Goal: Task Accomplishment & Management: Manage account settings

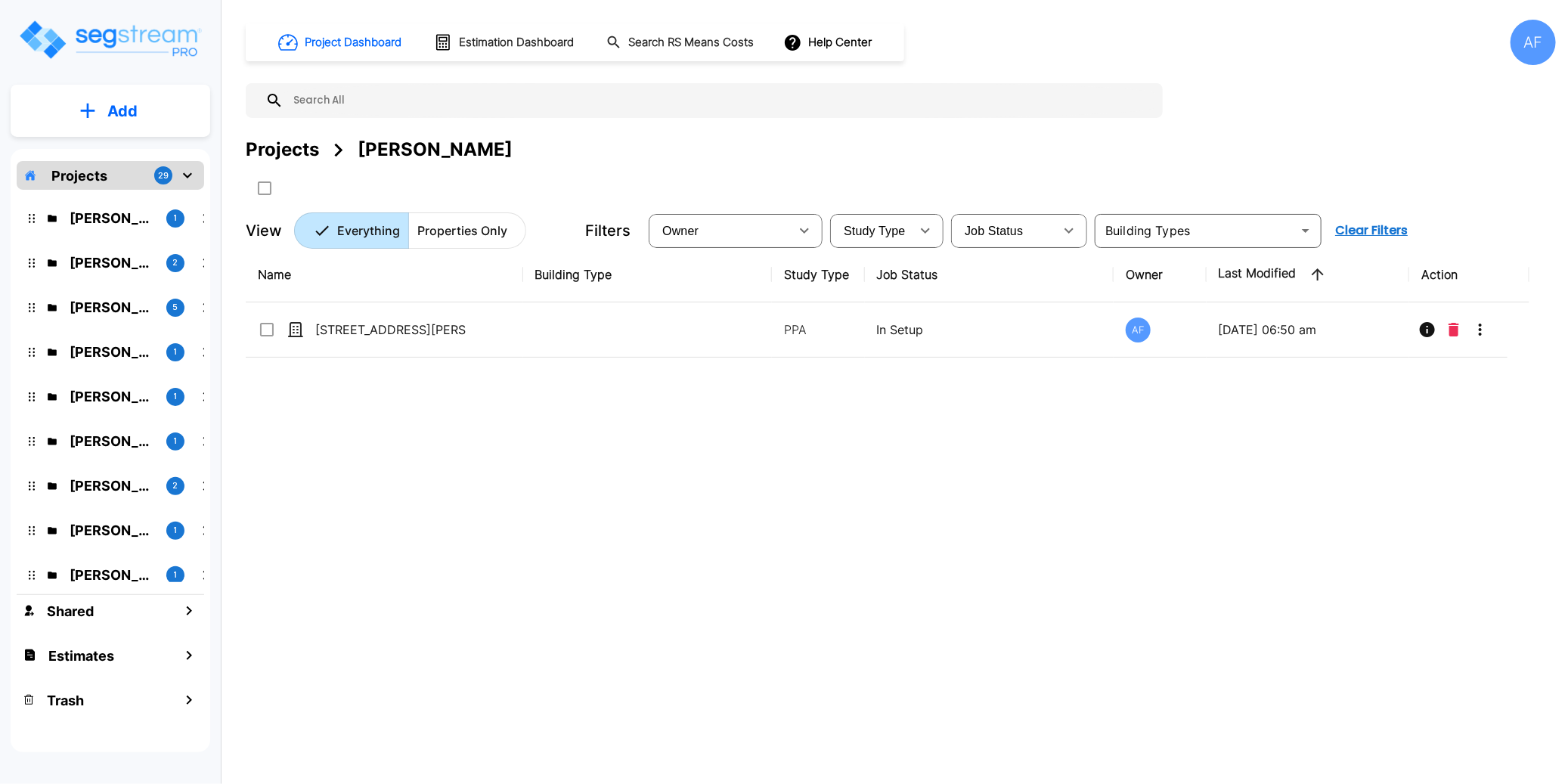
click at [104, 218] on p "[PERSON_NAME]" at bounding box center [112, 218] width 85 height 20
click at [415, 154] on div "[PERSON_NAME]" at bounding box center [434, 149] width 155 height 27
click at [201, 217] on icon "mailbox folders" at bounding box center [206, 219] width 18 height 18
click at [29, 215] on icon "mailbox folders" at bounding box center [32, 218] width 6 height 9
click at [95, 216] on p "[PERSON_NAME]" at bounding box center [112, 218] width 85 height 20
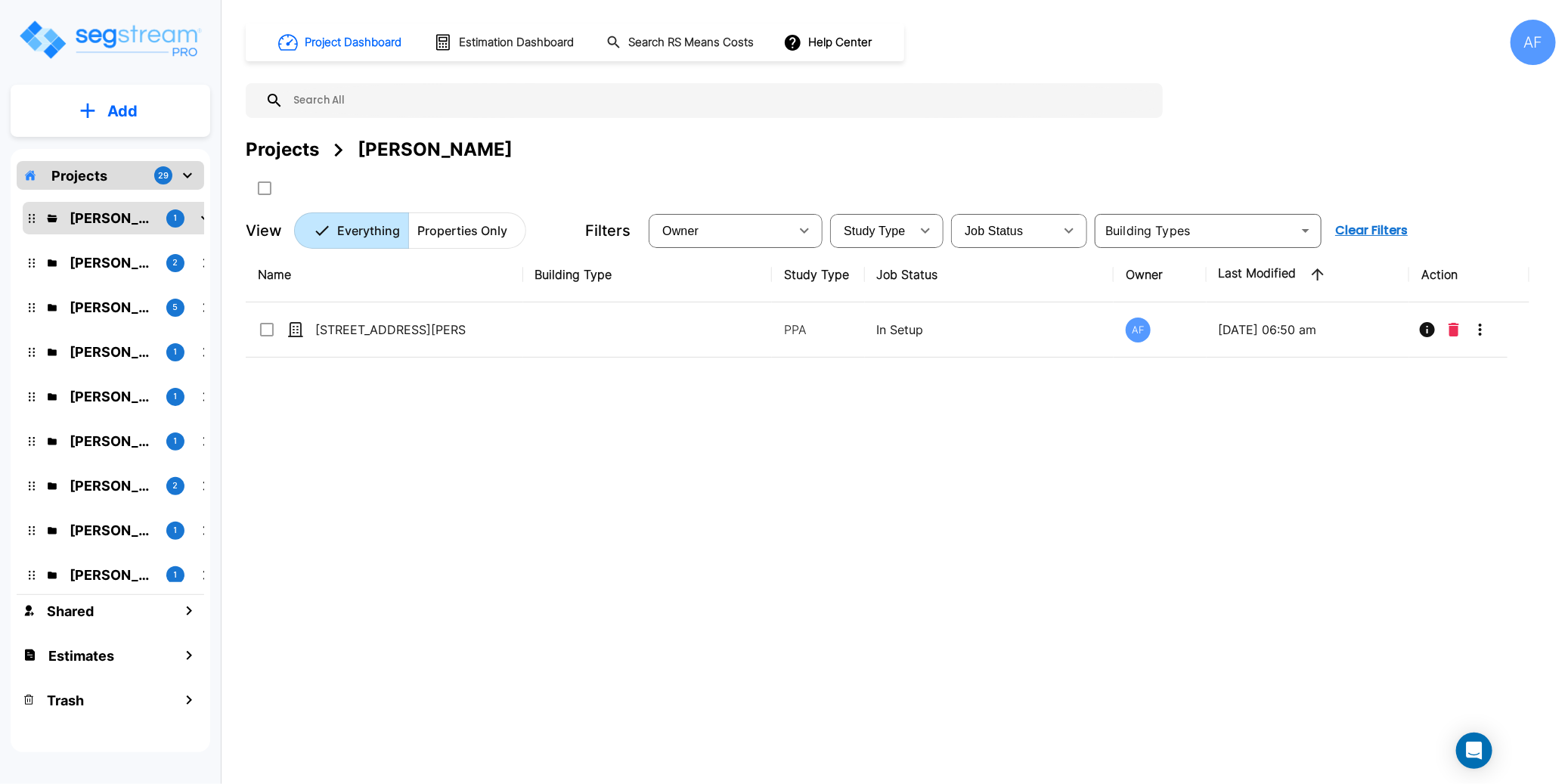
click at [177, 214] on p "1" at bounding box center [176, 218] width 4 height 13
click at [663, 462] on div "Name Building Type Study Type Job Status Owner Last Modified Action [STREET_ADD…" at bounding box center [887, 489] width 1283 height 486
click at [199, 220] on icon "mailbox folders" at bounding box center [206, 219] width 18 height 18
click at [34, 260] on icon "mailbox folders" at bounding box center [32, 263] width 6 height 9
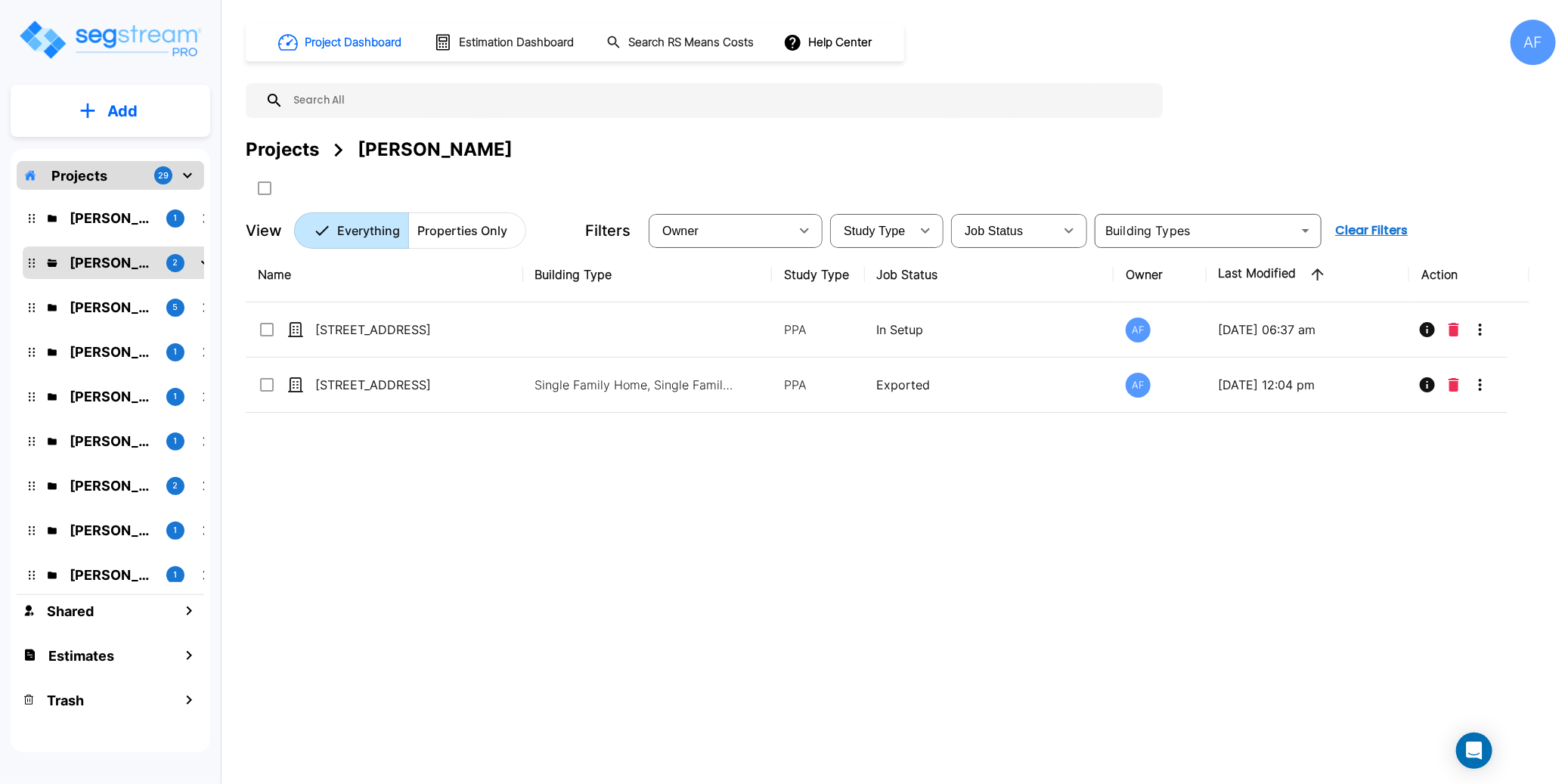
click at [31, 217] on icon "mailbox folders" at bounding box center [32, 218] width 6 height 9
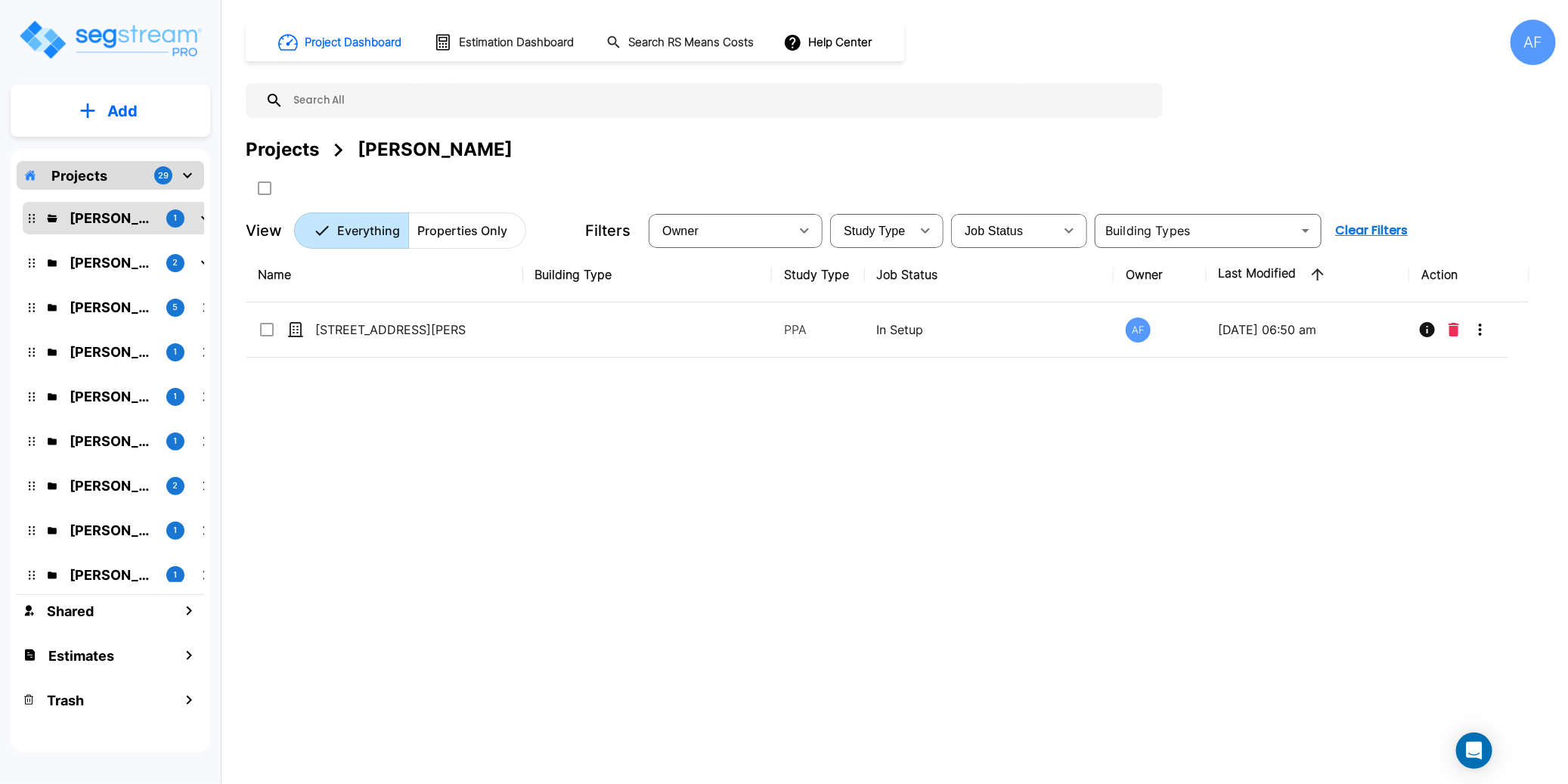
click at [396, 154] on div "[PERSON_NAME]" at bounding box center [434, 149] width 155 height 27
click at [427, 151] on div "[PERSON_NAME]" at bounding box center [434, 149] width 155 height 27
click at [380, 154] on div "[PERSON_NAME]" at bounding box center [434, 149] width 155 height 27
click at [259, 190] on input "select all folders" at bounding box center [263, 185] width 15 height 13
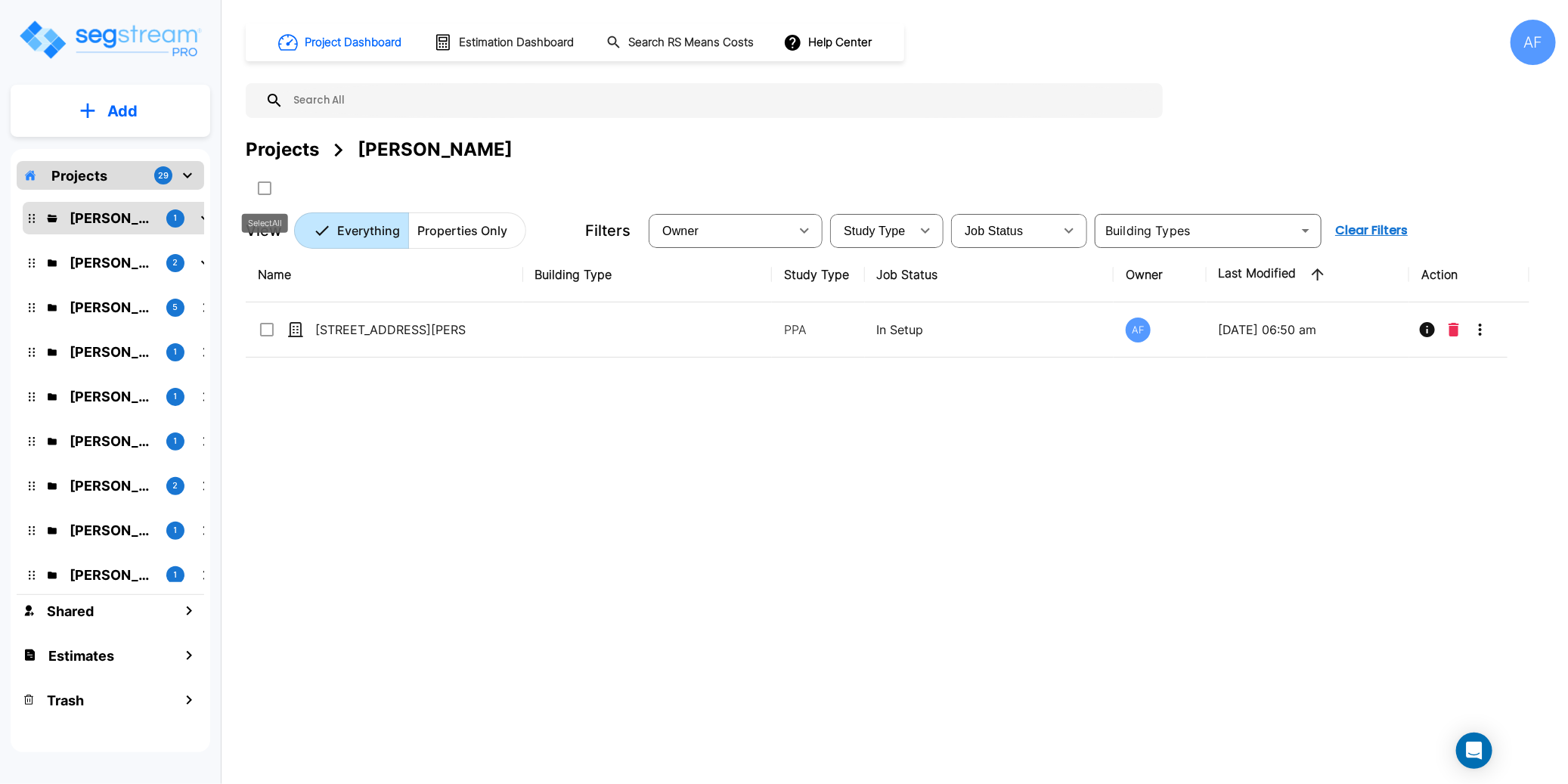
checkbox input "true"
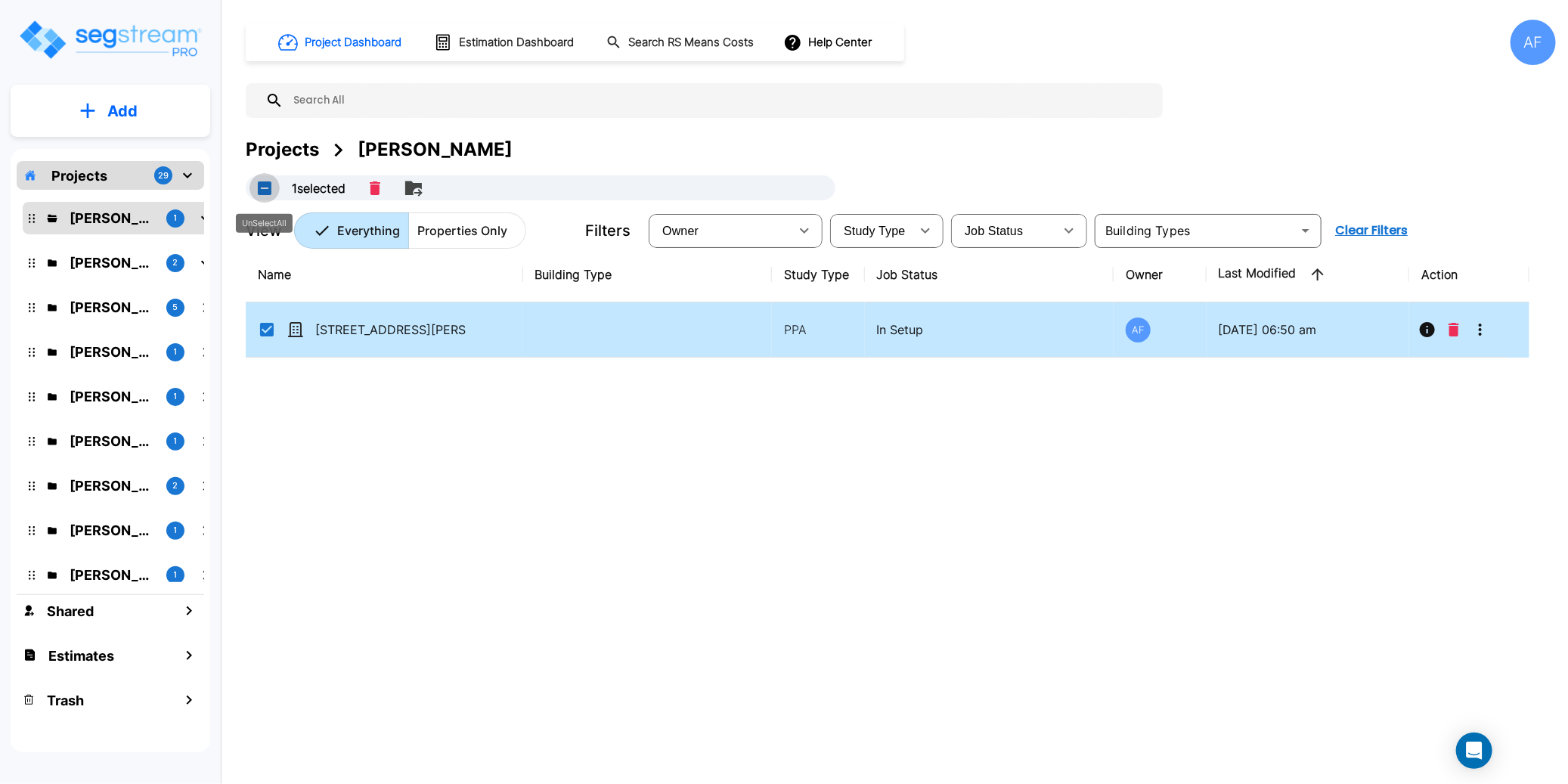
click at [259, 190] on button "UnSelectAll" at bounding box center [265, 188] width 30 height 30
checkbox input "false"
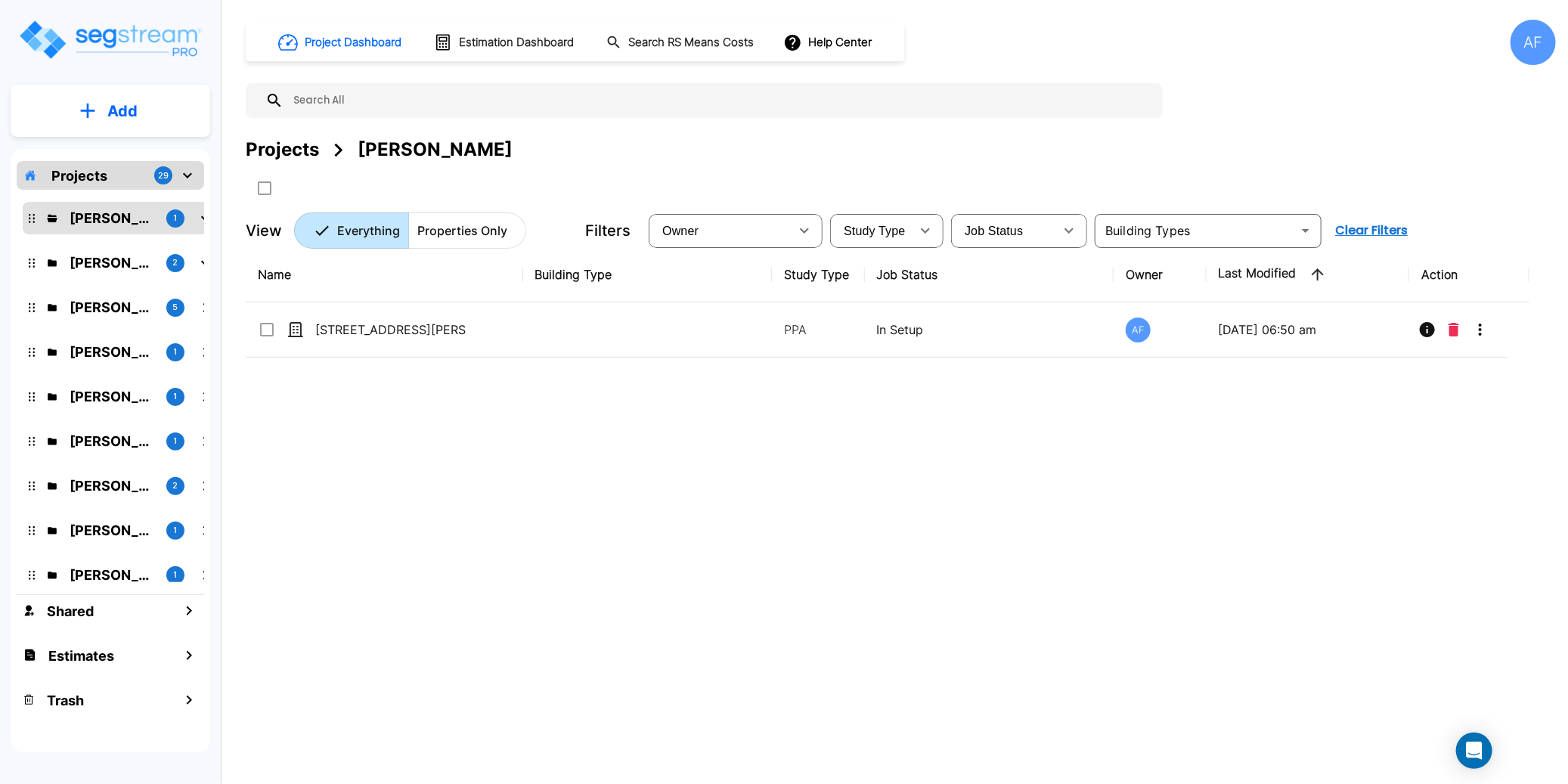
click at [411, 149] on div "[PERSON_NAME]" at bounding box center [434, 149] width 155 height 27
click at [935, 473] on div "Name Building Type Study Type Job Status Owner Last Modified Action [STREET_ADD…" at bounding box center [887, 489] width 1283 height 486
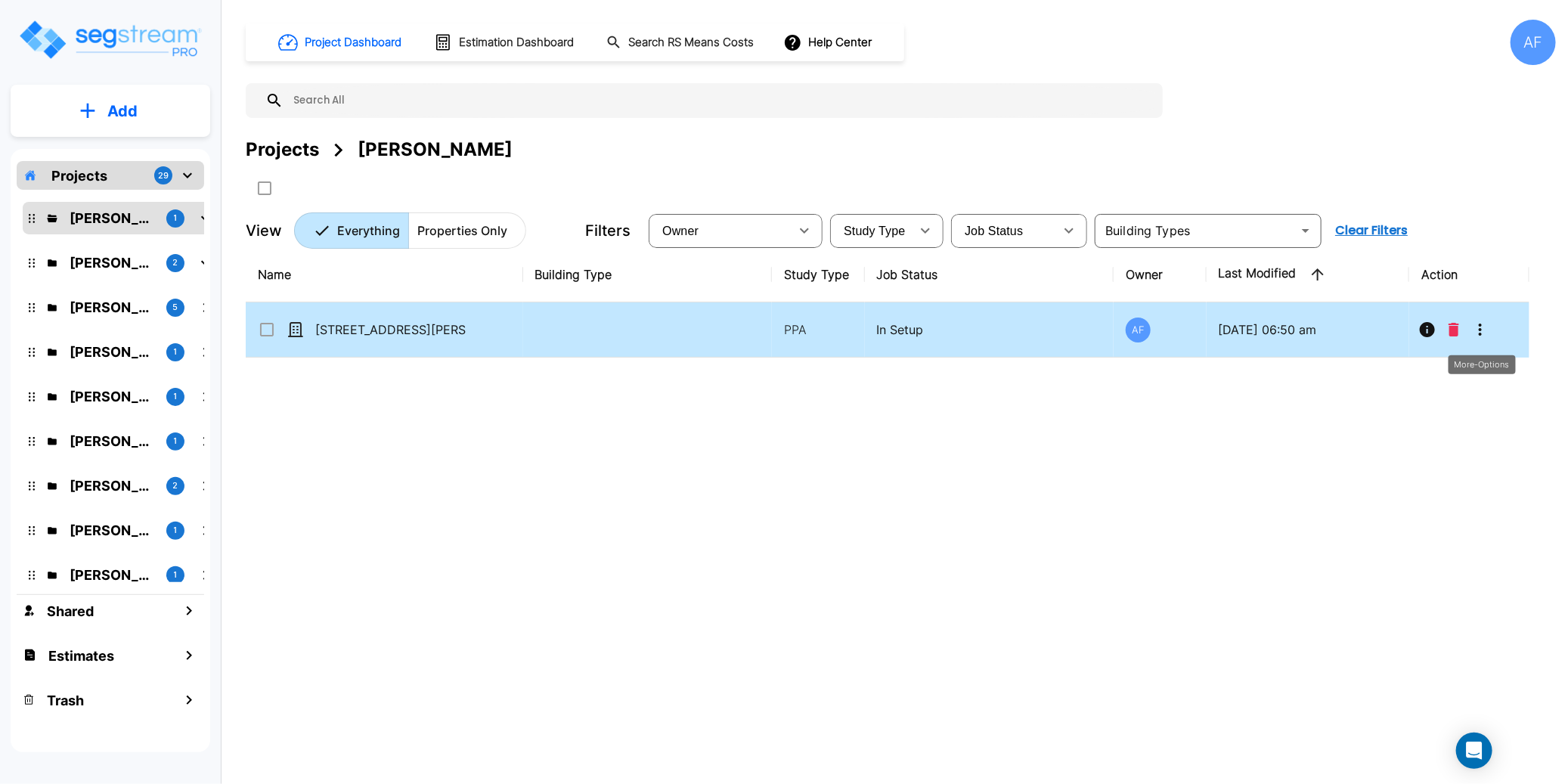
click at [1482, 328] on icon "More-Options" at bounding box center [1480, 330] width 18 height 18
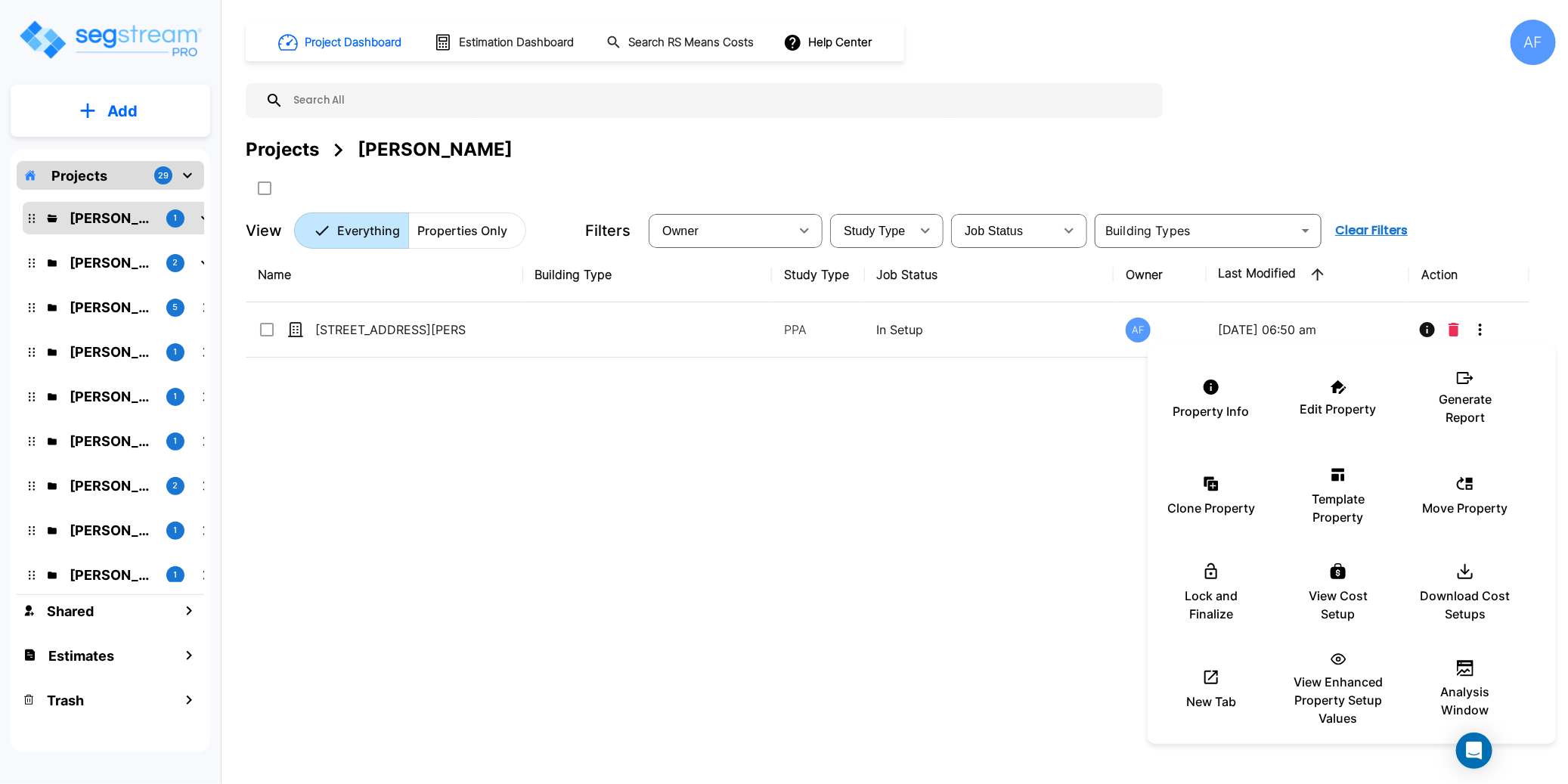
click at [489, 387] on div at bounding box center [784, 392] width 1568 height 784
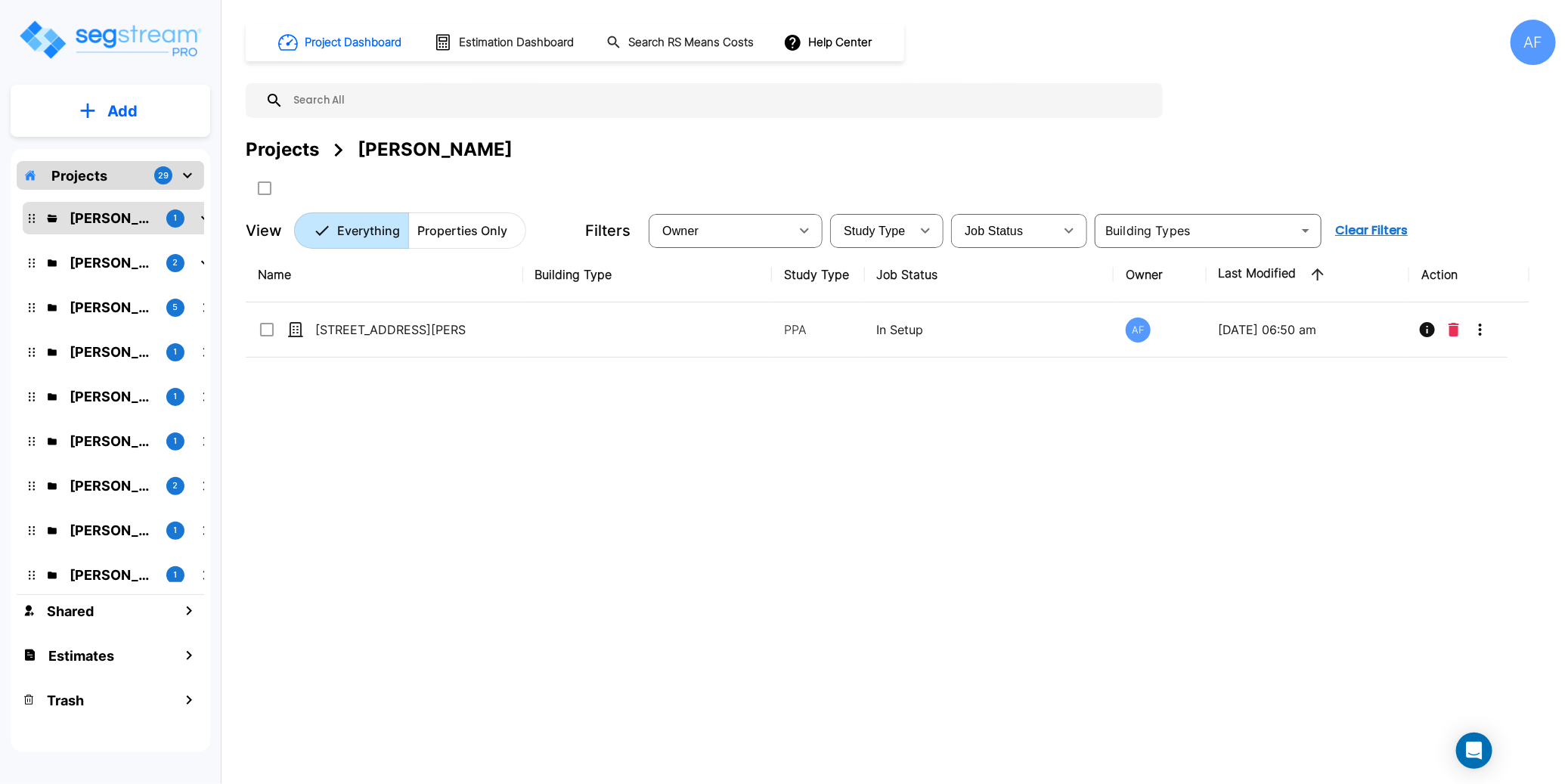
click at [478, 393] on div "Name Building Type Study Type Job Status Owner Last Modified Action [STREET_ADD…" at bounding box center [887, 489] width 1283 height 486
click at [650, 155] on div "Projects [PERSON_NAME]" at bounding box center [901, 149] width 1310 height 27
click at [87, 213] on p "[PERSON_NAME]" at bounding box center [112, 218] width 85 height 20
click at [96, 217] on p "[PERSON_NAME]" at bounding box center [112, 218] width 85 height 20
click at [300, 149] on div "Projects" at bounding box center [282, 149] width 73 height 27
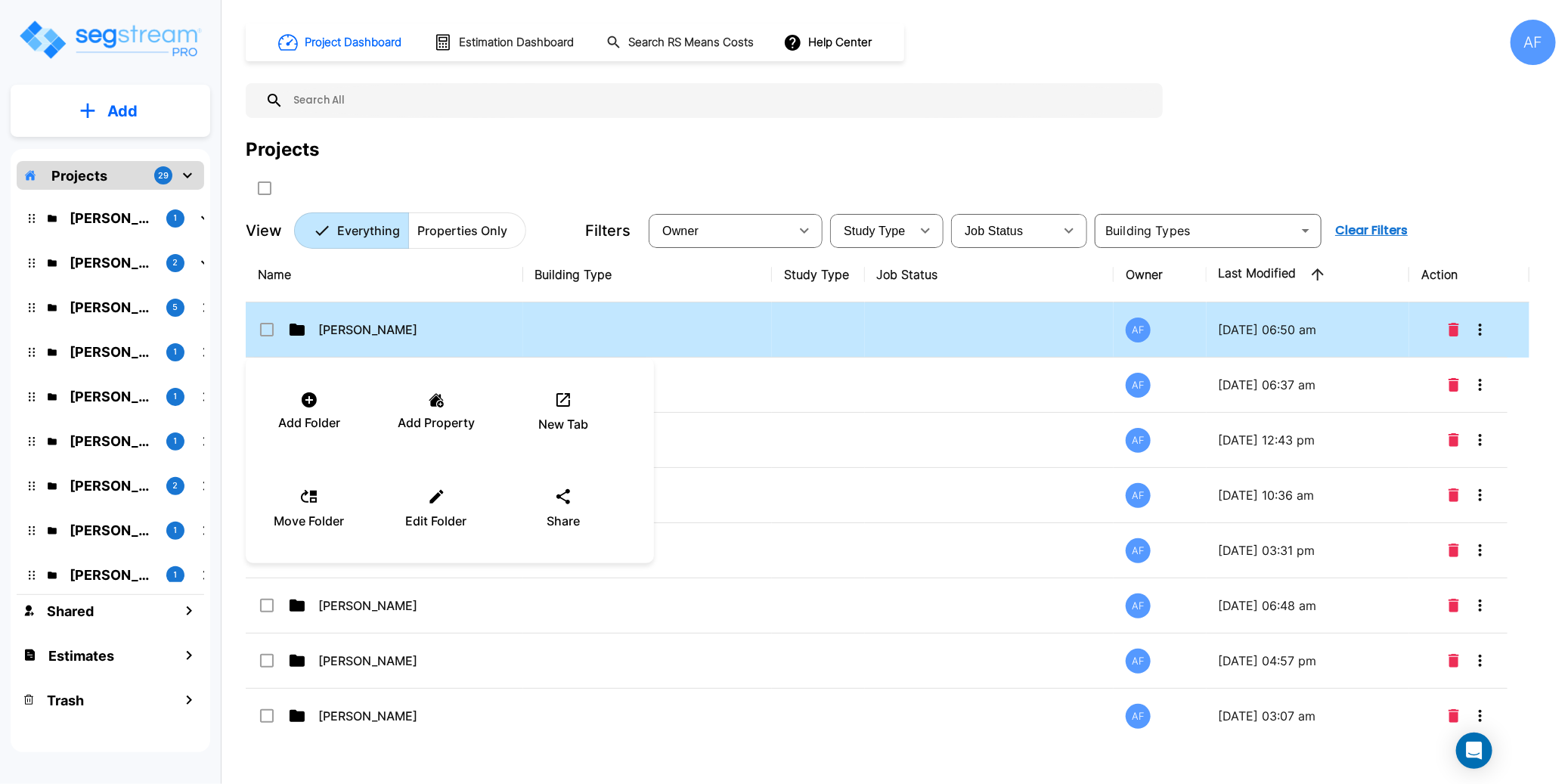
click at [344, 328] on div at bounding box center [784, 392] width 1568 height 784
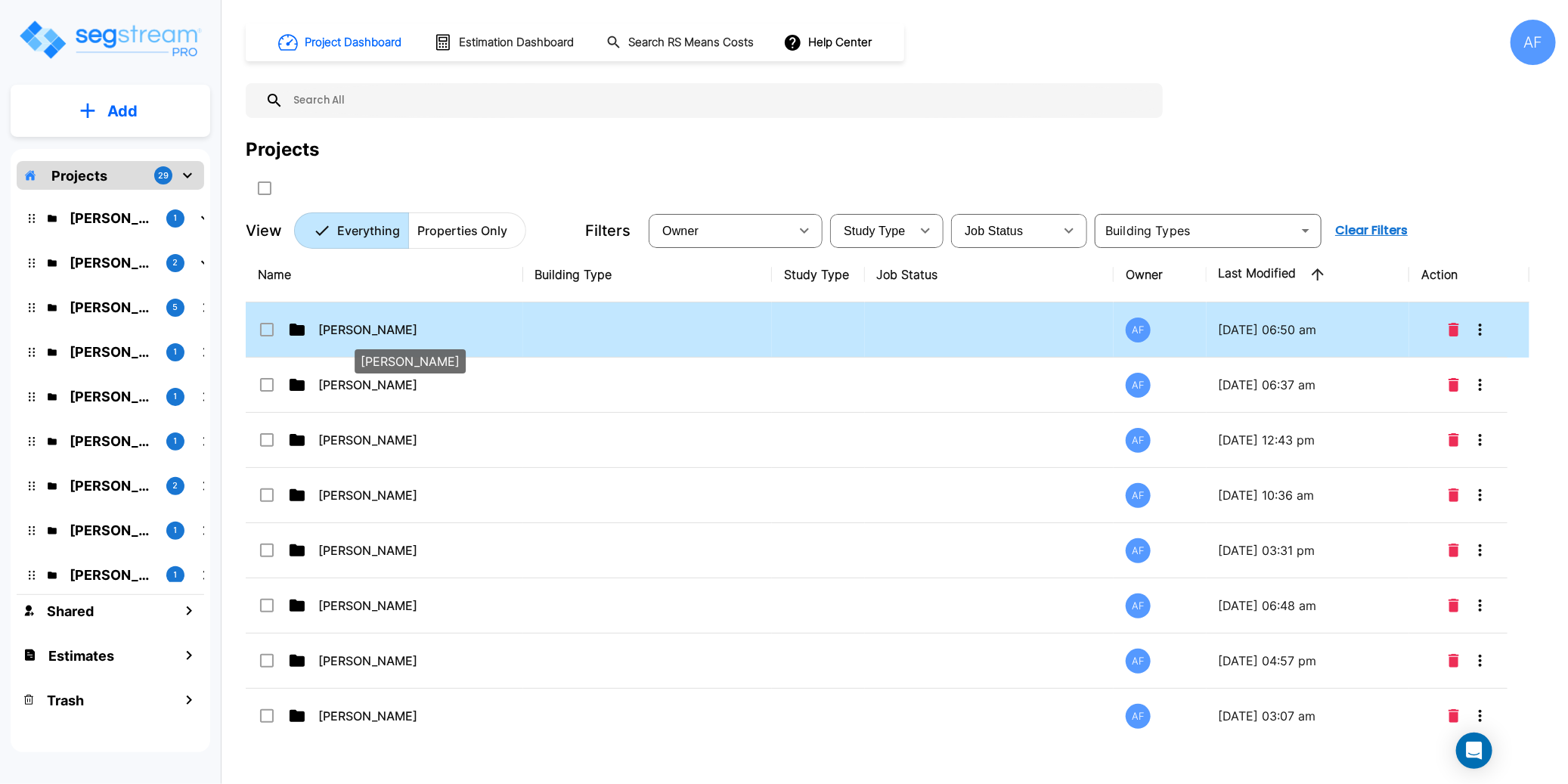
click at [343, 335] on p "[PERSON_NAME]" at bounding box center [393, 330] width 151 height 18
checkbox input "true"
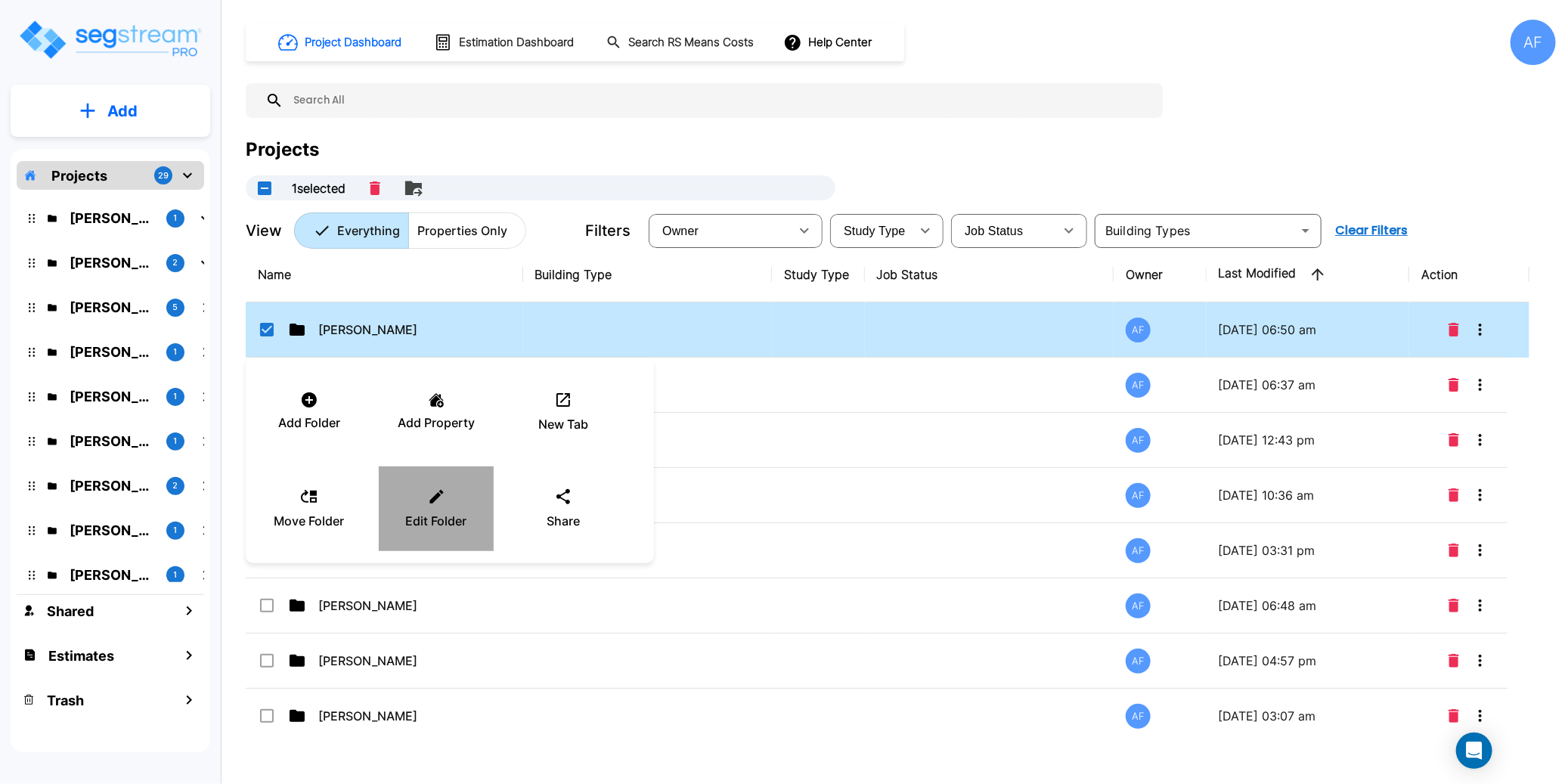
click at [433, 517] on p "Edit Folder" at bounding box center [435, 520] width 61 height 18
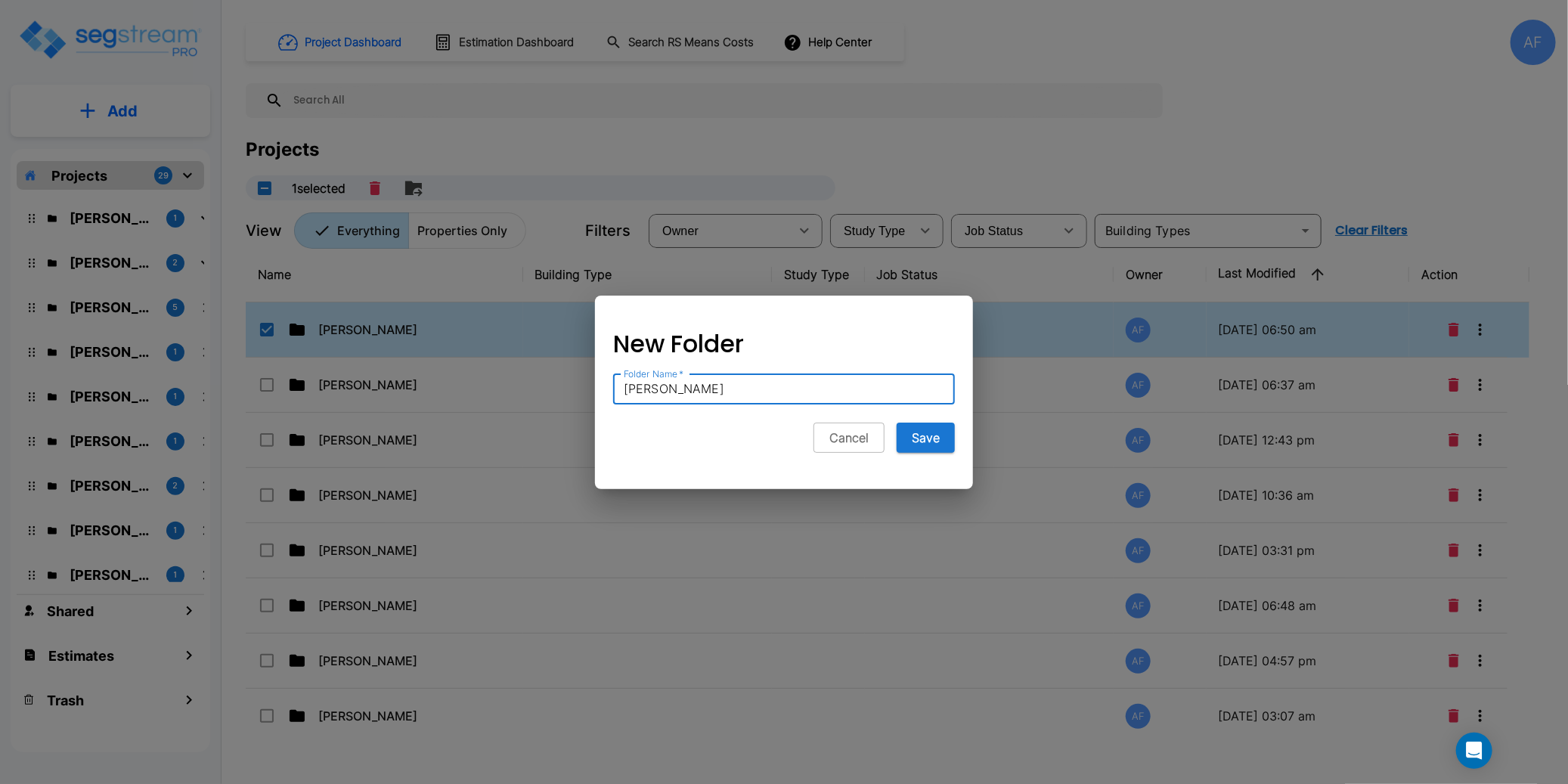
drag, startPoint x: 691, startPoint y: 388, endPoint x: 593, endPoint y: 377, distance: 98.6
click at [595, 377] on div "New Folder Folder Name   * [PERSON_NAME] Name   * Cancel Save" at bounding box center [784, 398] width 378 height 182
type input "[PERSON_NAME]"
click at [925, 442] on button "Save" at bounding box center [926, 437] width 58 height 30
